Goal: Information Seeking & Learning: Learn about a topic

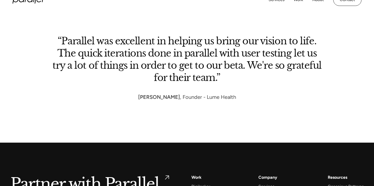
scroll to position [2443, 0]
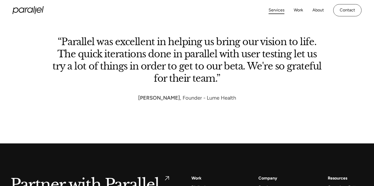
click at [276, 9] on link "Services" at bounding box center [276, 10] width 16 height 8
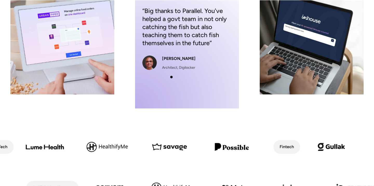
scroll to position [160, 0]
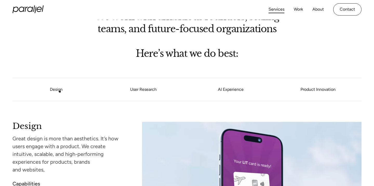
click at [56, 89] on link "Design" at bounding box center [56, 89] width 13 height 5
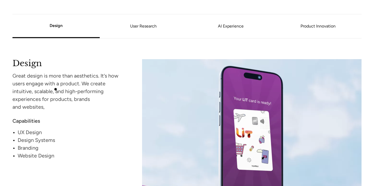
scroll to position [468, 0]
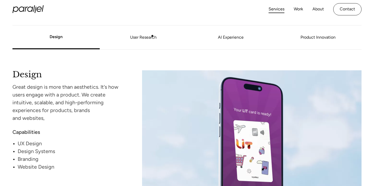
click at [154, 36] on link "User Research" at bounding box center [143, 37] width 87 height 3
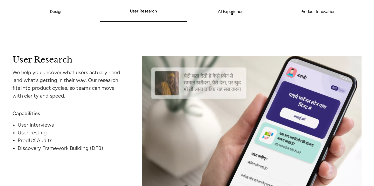
scroll to position [657, 0]
click at [233, 13] on link "AI Experience" at bounding box center [230, 11] width 87 height 3
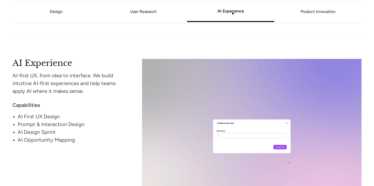
scroll to position [844, 0]
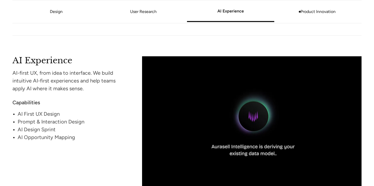
click at [302, 13] on link "Product Innovation" at bounding box center [317, 11] width 87 height 3
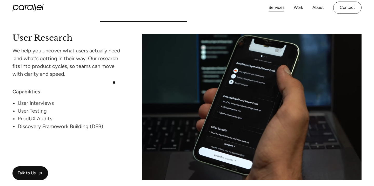
scroll to position [677, 0]
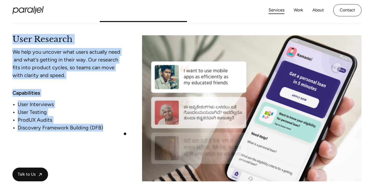
drag, startPoint x: 5, startPoint y: 29, endPoint x: 125, endPoint y: 134, distance: 159.8
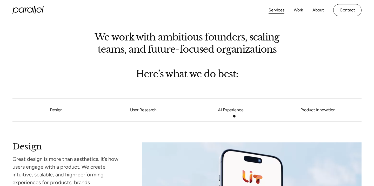
click at [233, 109] on link "AI Experience" at bounding box center [230, 109] width 87 height 3
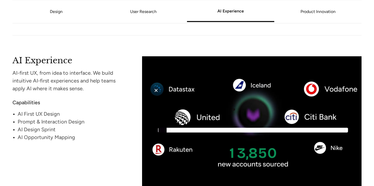
scroll to position [846, 0]
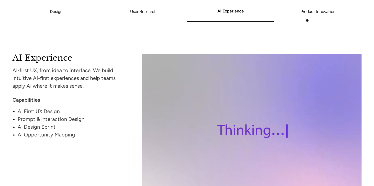
click at [312, 20] on li "Product Innovation" at bounding box center [317, 12] width 87 height 20
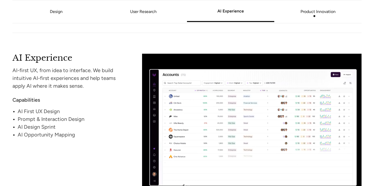
click at [315, 13] on link "Product Innovation" at bounding box center [317, 11] width 87 height 3
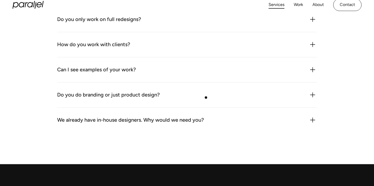
scroll to position [1516, 0]
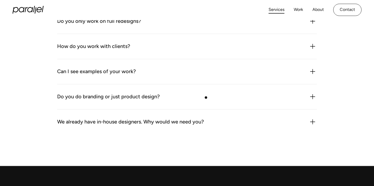
click at [206, 98] on div "Do you do branding or just product design?" at bounding box center [186, 97] width 259 height 8
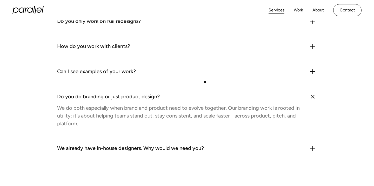
click at [204, 75] on div "Can I see examples of your work?" at bounding box center [186, 71] width 259 height 8
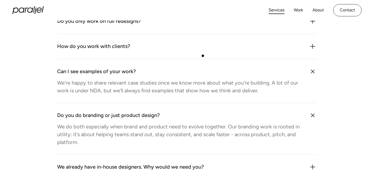
click at [203, 56] on div "How do you work with clients? We plug in like an extension of your team. That c…" at bounding box center [186, 46] width 259 height 25
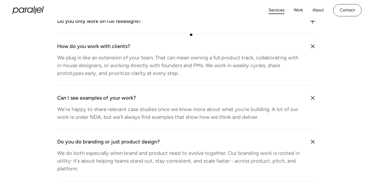
click at [191, 35] on div "How do you work with clients? We plug in like an extension of your team. That c…" at bounding box center [186, 60] width 259 height 52
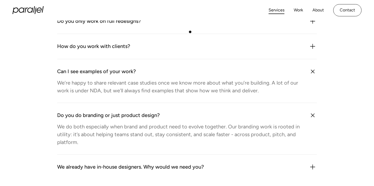
click at [189, 30] on div "Do you only work on full redesigns? No. We often work on specific flows, featur…" at bounding box center [186, 21] width 259 height 25
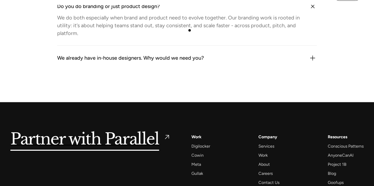
scroll to position [1646, 0]
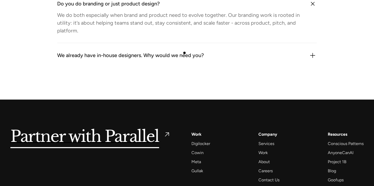
click at [184, 53] on div "We already have in-house designers. Why would we need you?" at bounding box center [130, 55] width 147 height 8
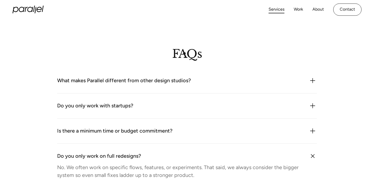
scroll to position [1380, 0]
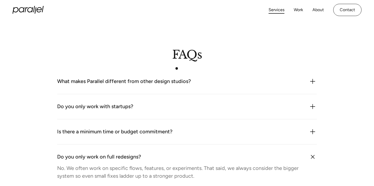
click at [169, 80] on div "What makes Parallel different from other design studios?" at bounding box center [124, 81] width 134 height 8
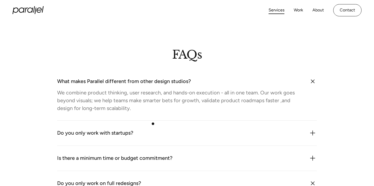
click at [153, 124] on div "Do you only work with startups? Not at all. While we often work with early-stag…" at bounding box center [186, 133] width 259 height 25
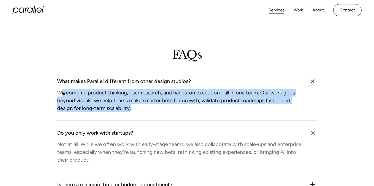
drag, startPoint x: 134, startPoint y: 107, endPoint x: 61, endPoint y: 93, distance: 73.6
click at [61, 93] on div "We combine product thinking, user research, and hands-on execution - all in one…" at bounding box center [179, 100] width 245 height 23
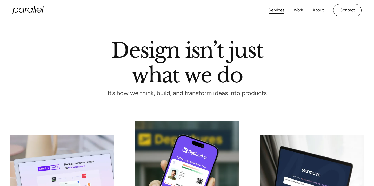
scroll to position [0, 0]
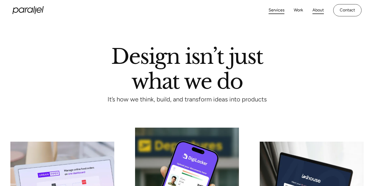
click at [321, 12] on link "About" at bounding box center [317, 10] width 11 height 8
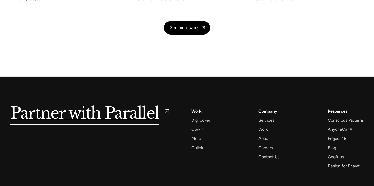
scroll to position [1260, 0]
